Goal: Navigation & Orientation: Find specific page/section

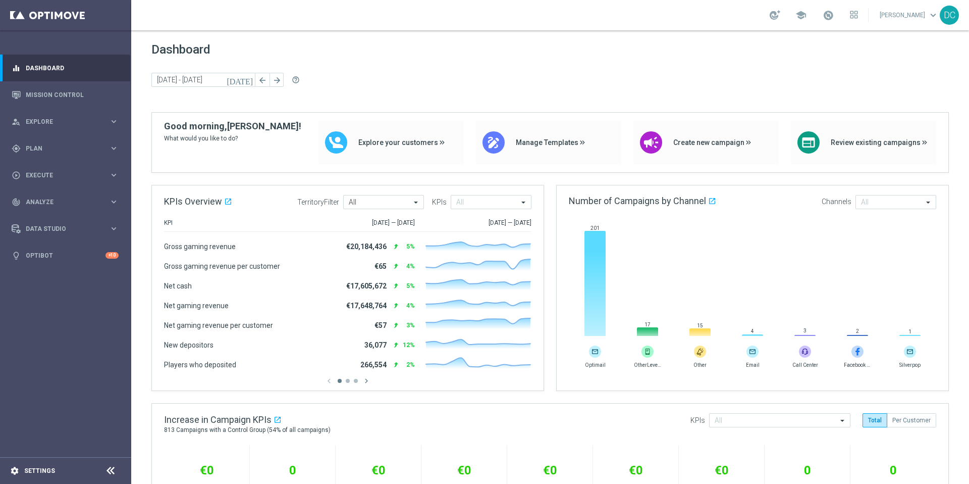
drag, startPoint x: 62, startPoint y: 477, endPoint x: 47, endPoint y: 474, distance: 15.0
click at [60, 477] on footer "settings Settings" at bounding box center [65, 470] width 131 height 27
click at [44, 473] on link "Settings" at bounding box center [39, 470] width 31 height 6
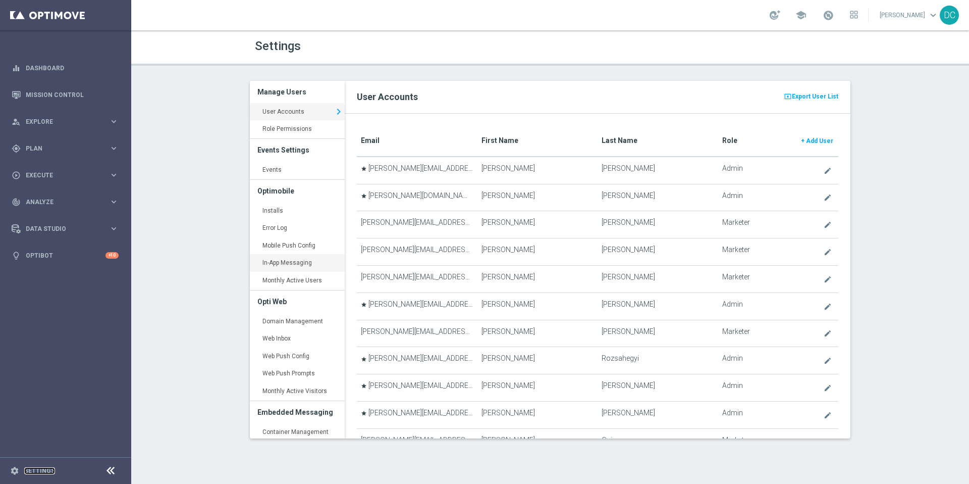
scroll to position [1, 0]
click at [282, 171] on link "Events keyboard_arrow_right" at bounding box center [297, 170] width 95 height 18
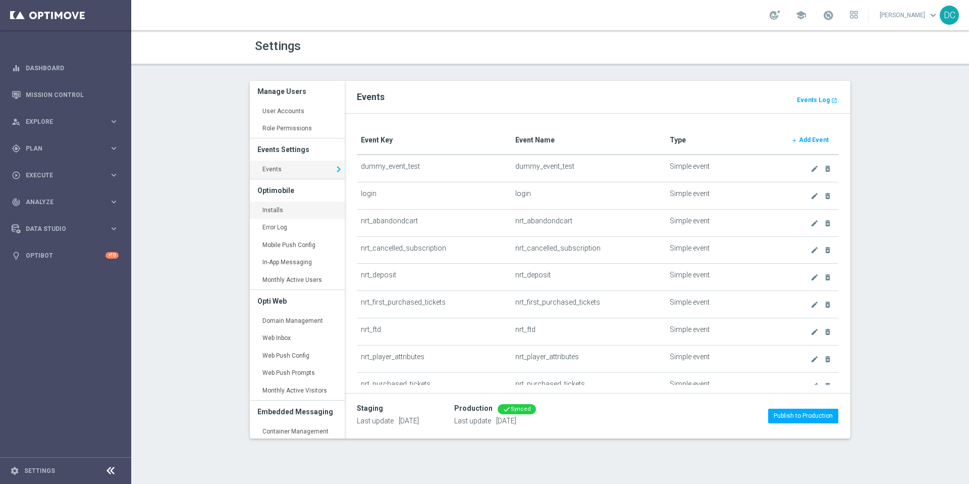
click at [279, 212] on link "Installs keyboard_arrow_right" at bounding box center [297, 210] width 95 height 18
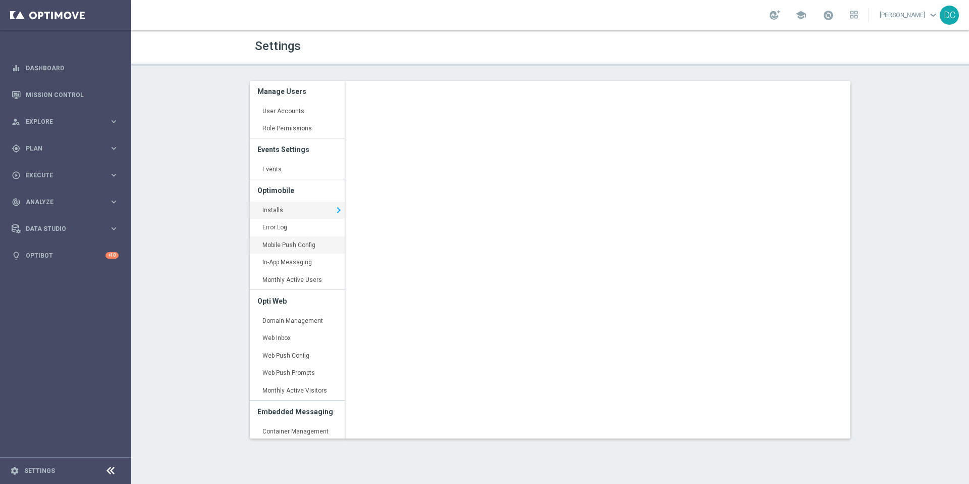
click at [290, 244] on link "Mobile Push Config keyboard_arrow_right" at bounding box center [297, 245] width 95 height 18
click at [289, 227] on link "Error Log keyboard_arrow_right" at bounding box center [297, 228] width 95 height 18
click at [292, 211] on link "Installs keyboard_arrow_right" at bounding box center [297, 210] width 95 height 18
click at [300, 243] on link "Mobile Push Config keyboard_arrow_right" at bounding box center [297, 245] width 95 height 18
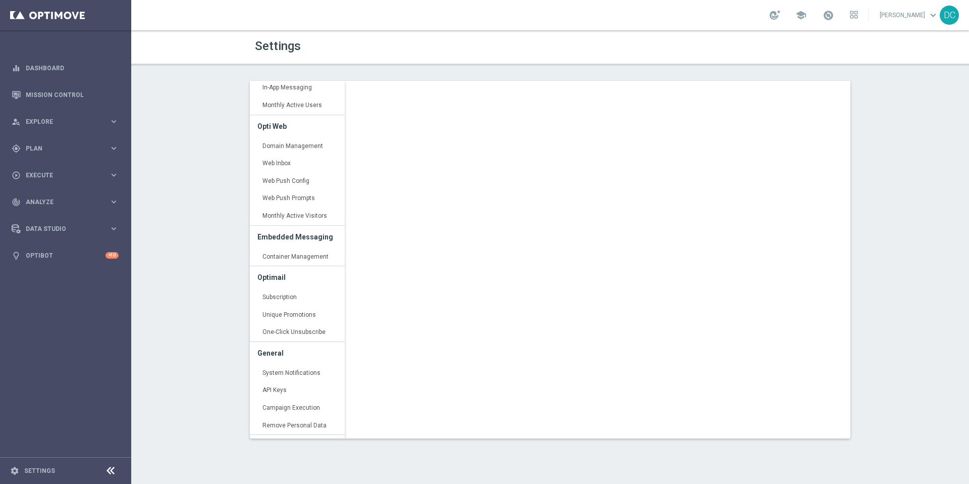
scroll to position [178, 0]
click at [307, 255] on link "Container Management keyboard_arrow_right" at bounding box center [297, 254] width 95 height 18
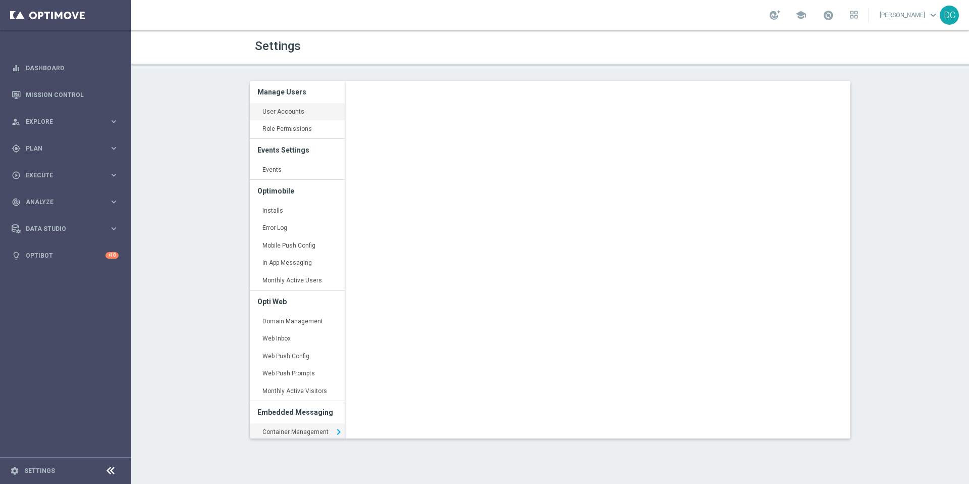
click at [285, 108] on link "User Accounts keyboard_arrow_right" at bounding box center [297, 112] width 95 height 18
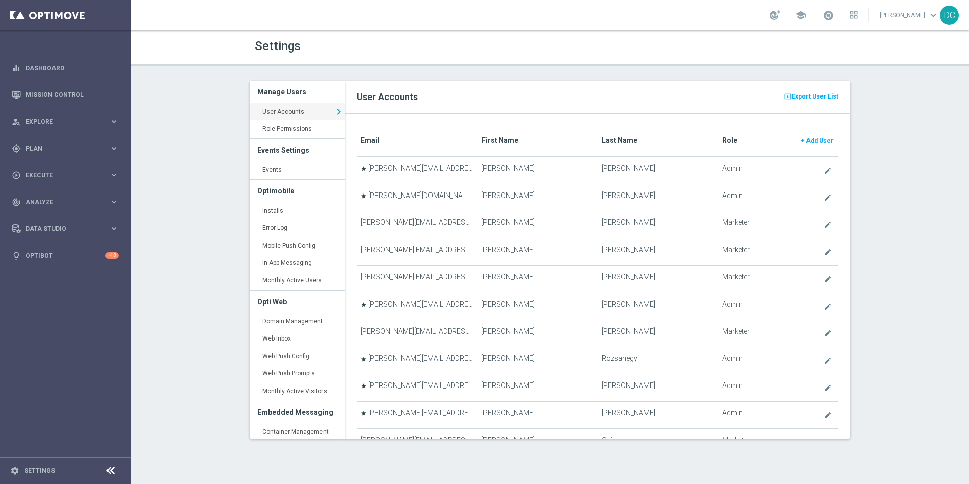
click at [279, 193] on h3 "Optimobile" at bounding box center [297, 191] width 80 height 22
click at [274, 214] on link "Installs keyboard_arrow_right" at bounding box center [297, 211] width 95 height 18
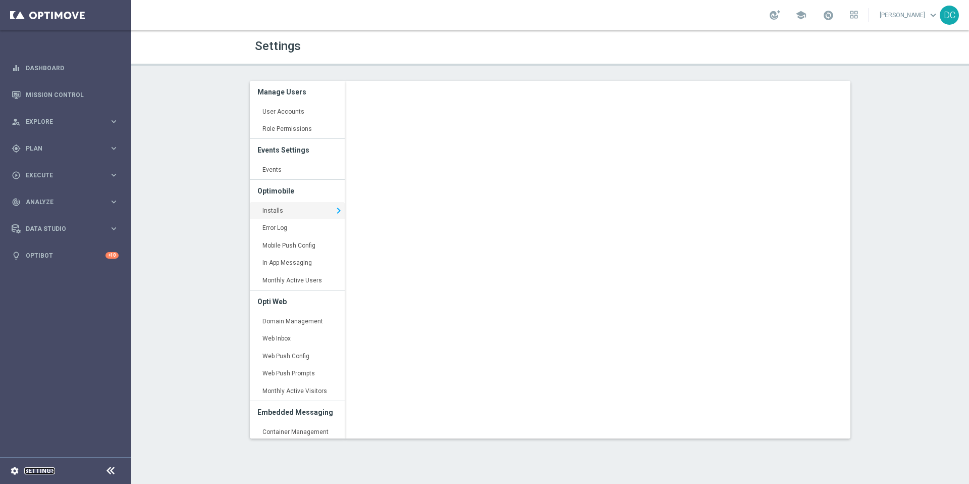
click at [38, 473] on link "Settings" at bounding box center [39, 470] width 31 height 6
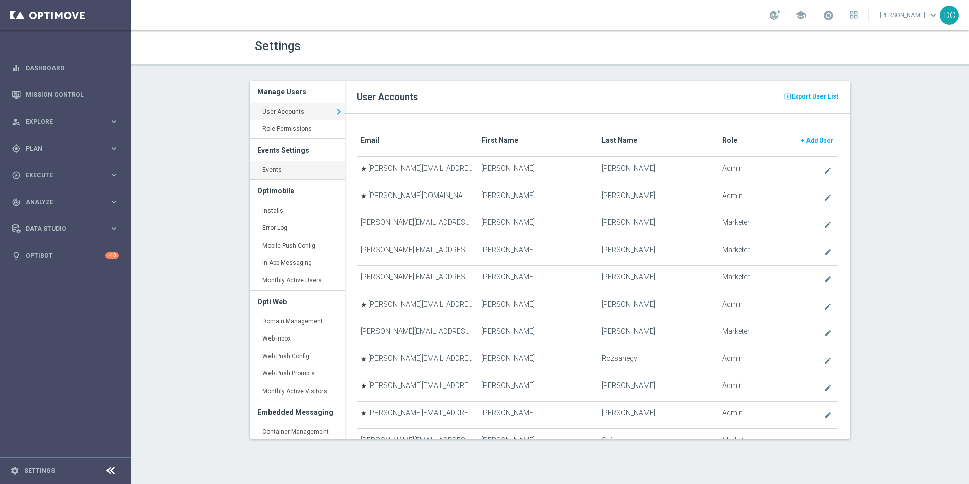
click at [276, 167] on link "Events keyboard_arrow_right" at bounding box center [297, 170] width 95 height 18
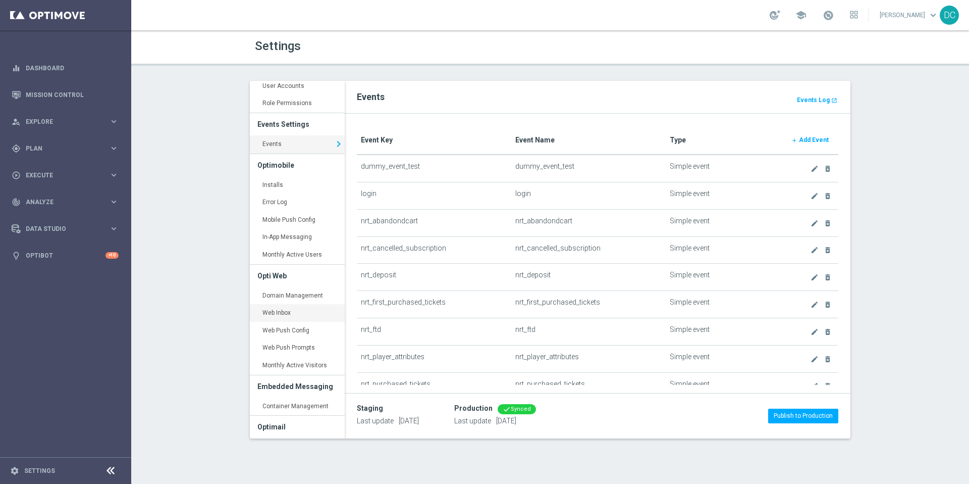
scroll to position [22, 0]
click at [297, 242] on link "In-App Messaging keyboard_arrow_right" at bounding box center [297, 241] width 95 height 18
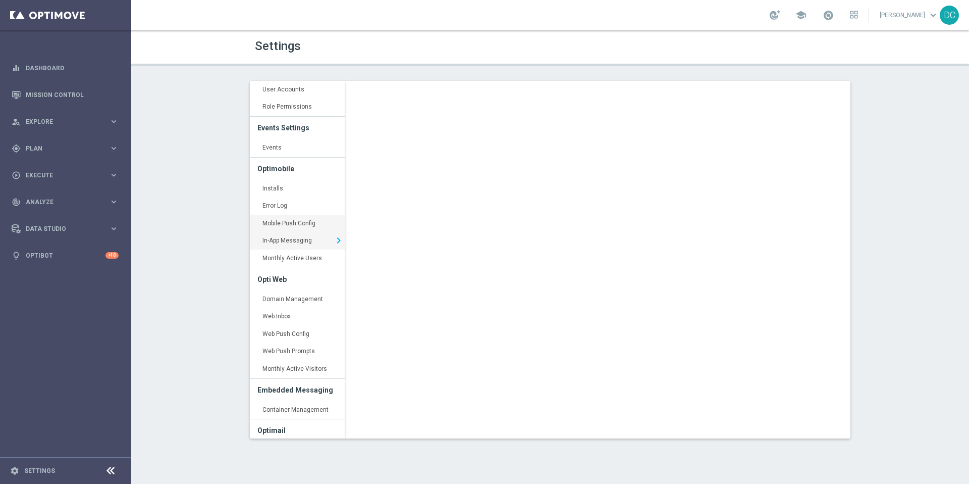
click at [301, 222] on link "Mobile Push Config keyboard_arrow_right" at bounding box center [297, 224] width 95 height 18
click at [279, 194] on link "Installs keyboard_arrow_right" at bounding box center [297, 189] width 95 height 18
